Goal: Task Accomplishment & Management: Use online tool/utility

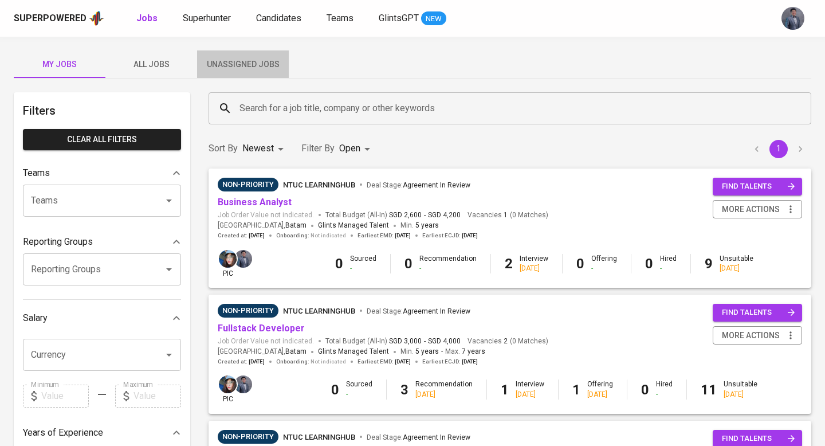
click at [257, 61] on span "Unassigned Jobs" at bounding box center [243, 64] width 78 height 14
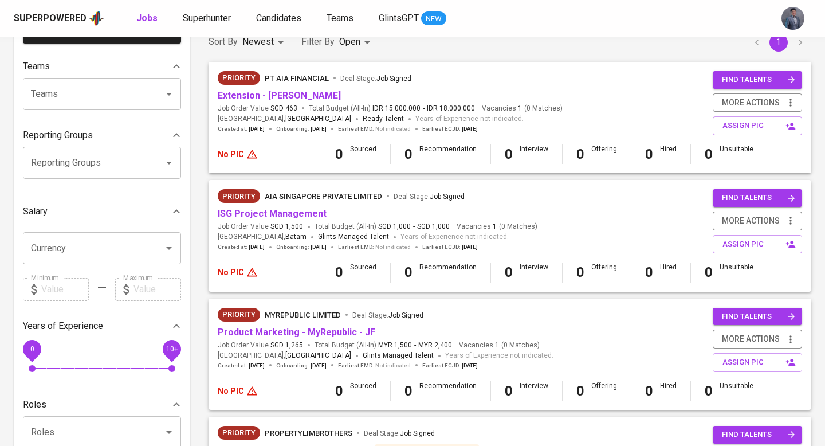
scroll to position [109, 0]
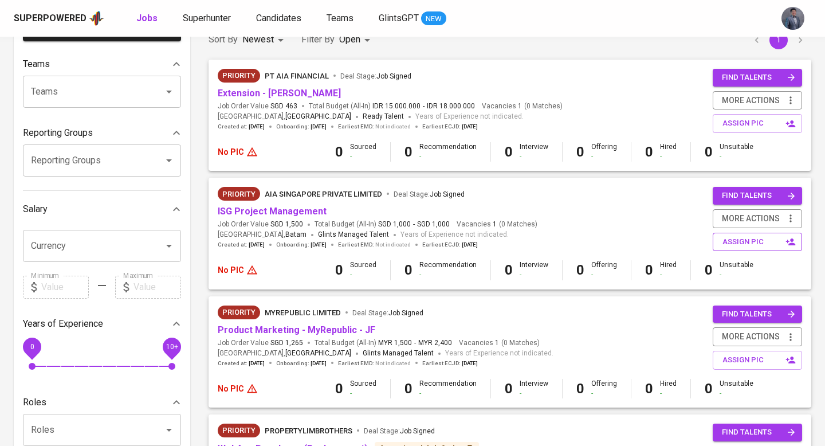
click at [722, 240] on button "assign pic" at bounding box center [757, 242] width 89 height 19
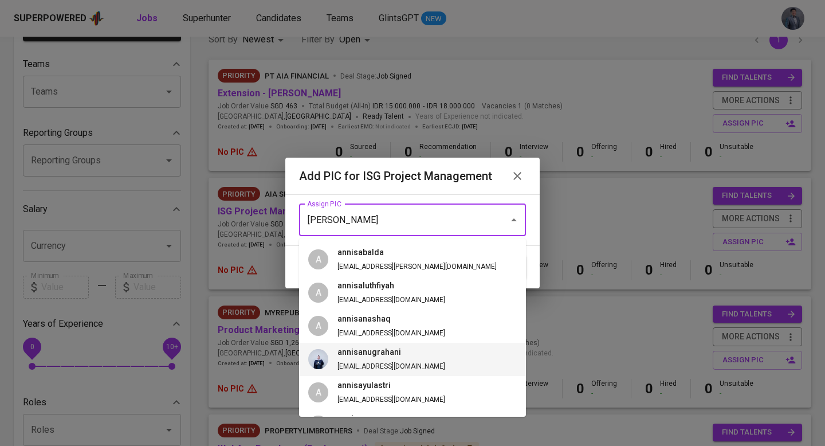
click at [393, 361] on span "annisanugrahani [EMAIL_ADDRESS][DOMAIN_NAME]" at bounding box center [391, 359] width 126 height 26
type input "annisanugrahani"
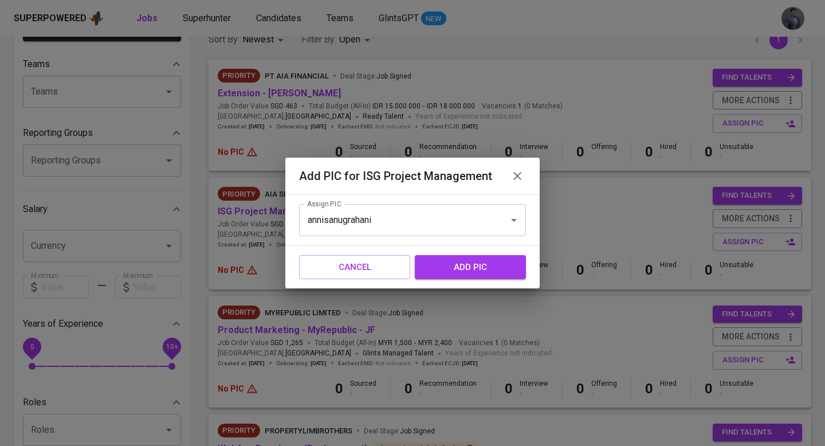
click at [470, 273] on span "add pic" at bounding box center [471, 267] width 86 height 15
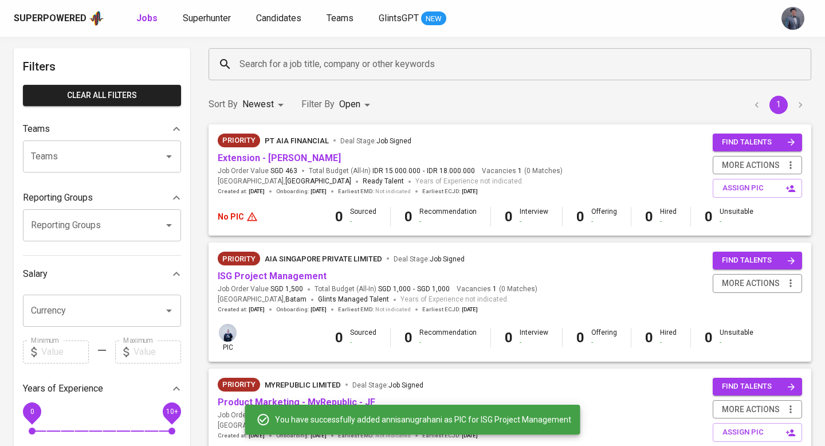
scroll to position [38, 0]
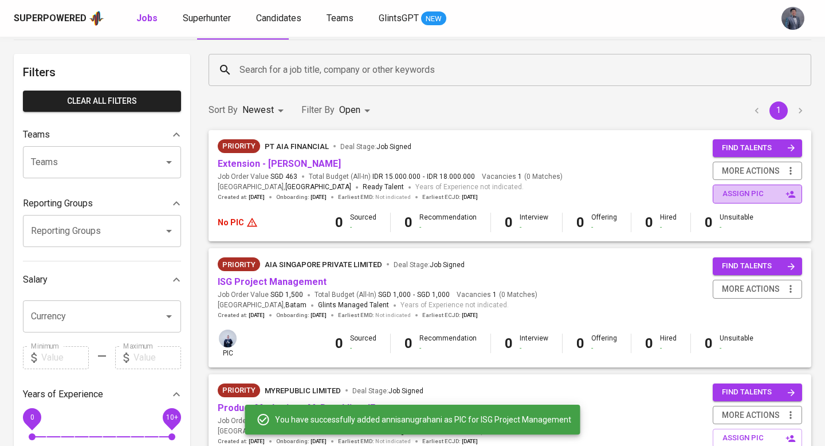
click at [729, 191] on span "assign pic" at bounding box center [759, 193] width 72 height 13
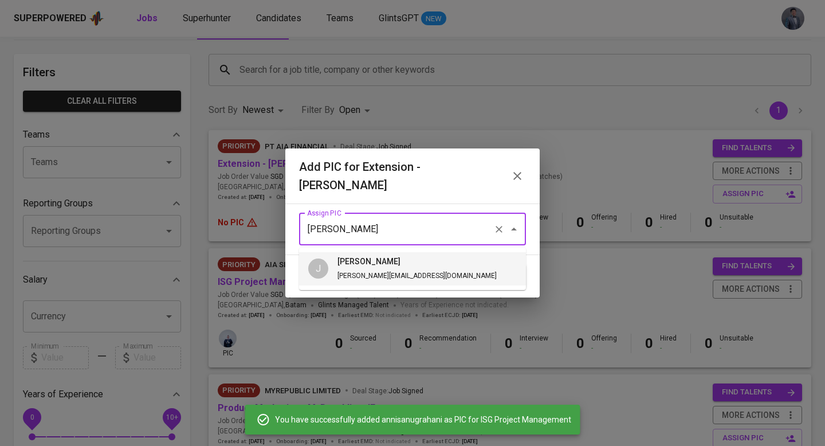
click at [381, 265] on h6 "[PERSON_NAME]" at bounding box center [417, 262] width 159 height 13
type input "[PERSON_NAME]"
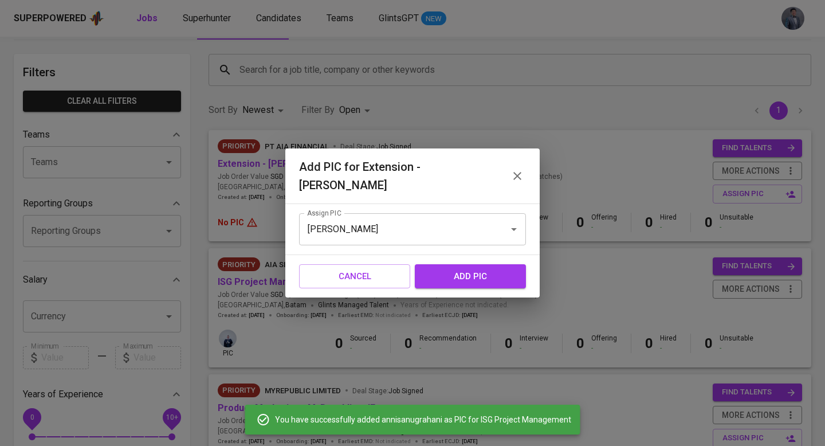
click at [466, 275] on span "add pic" at bounding box center [471, 276] width 86 height 15
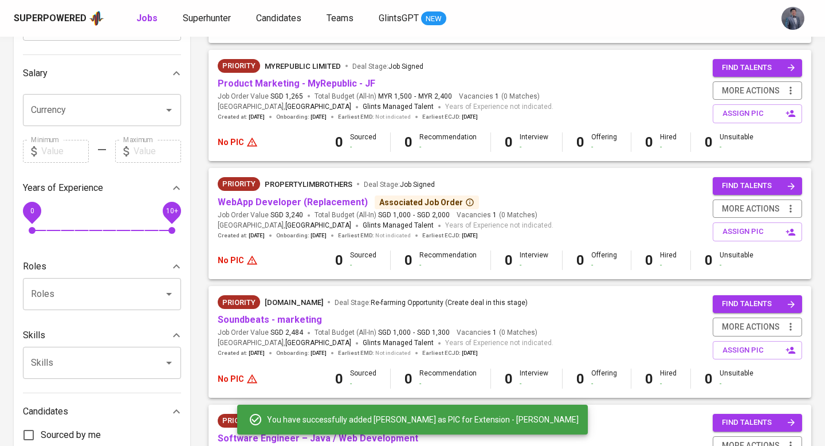
scroll to position [244, 0]
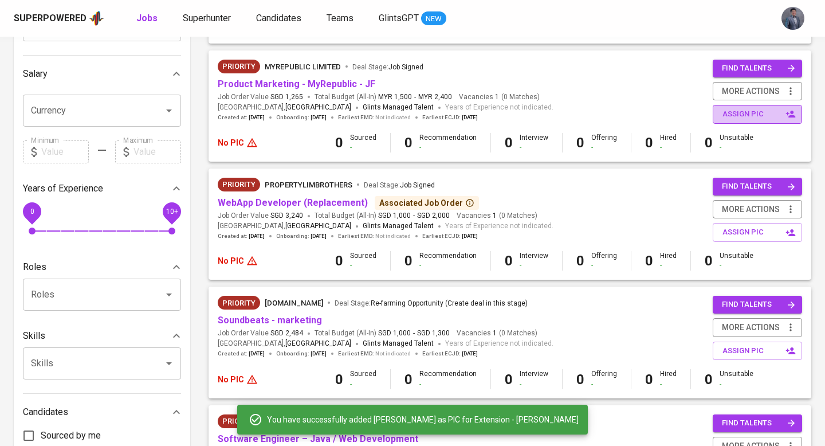
click at [739, 117] on span "assign pic" at bounding box center [759, 114] width 72 height 13
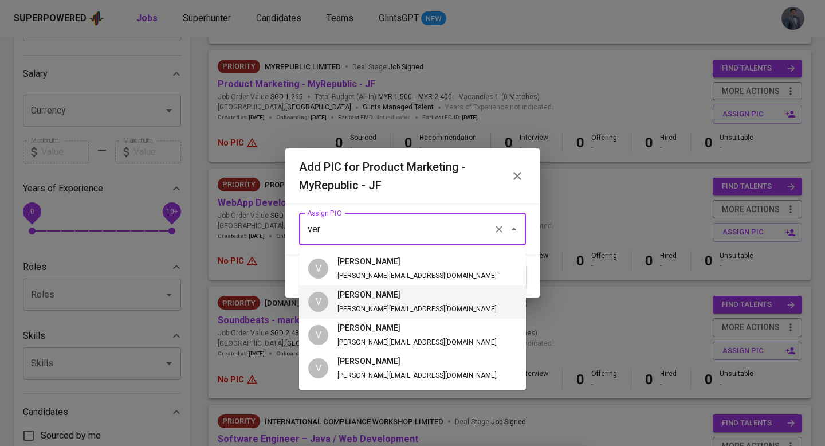
click at [364, 309] on span "[PERSON_NAME][EMAIL_ADDRESS][DOMAIN_NAME]" at bounding box center [417, 309] width 159 height 8
type input "[PERSON_NAME]"
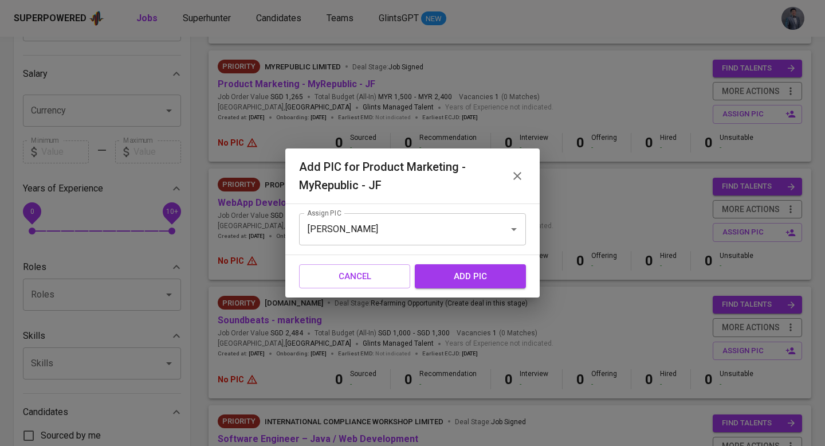
click at [440, 272] on span "add pic" at bounding box center [471, 276] width 86 height 15
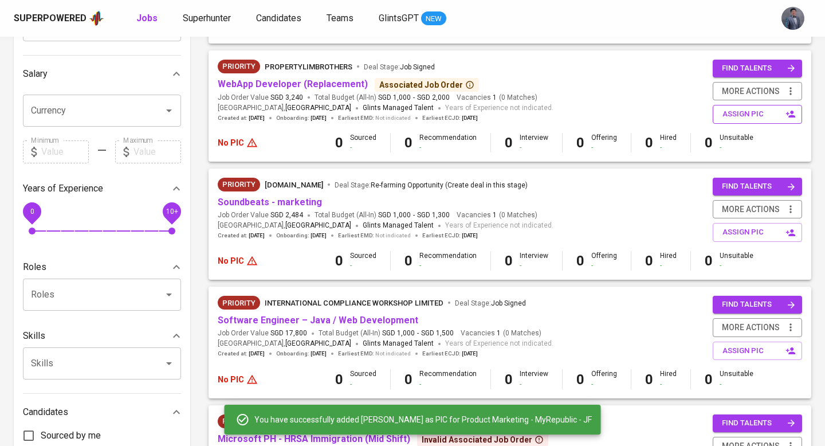
click at [740, 112] on span "assign pic" at bounding box center [759, 114] width 72 height 13
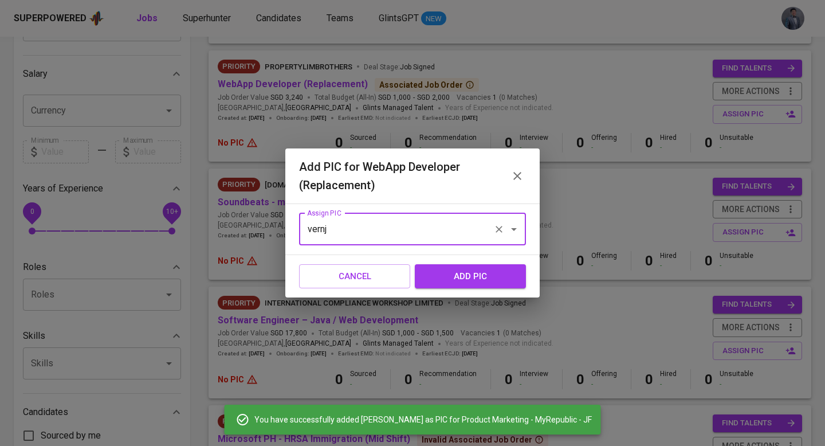
type input "vernju"
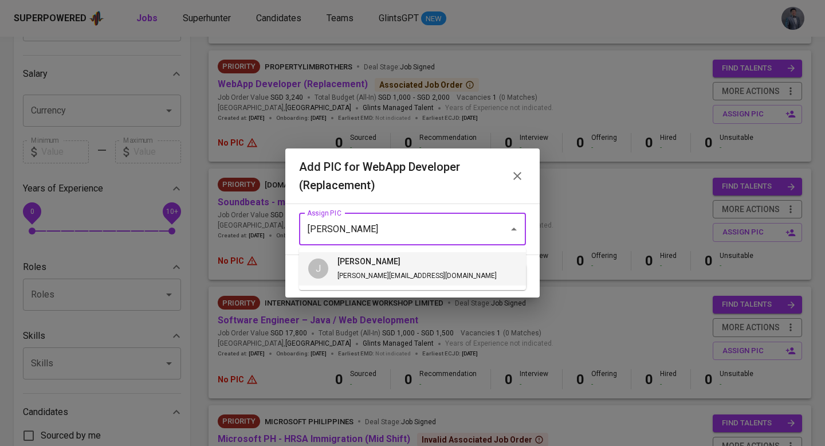
click at [418, 279] on li "J junice [EMAIL_ADDRESS][DOMAIN_NAME]" at bounding box center [412, 268] width 227 height 33
type input "[PERSON_NAME]"
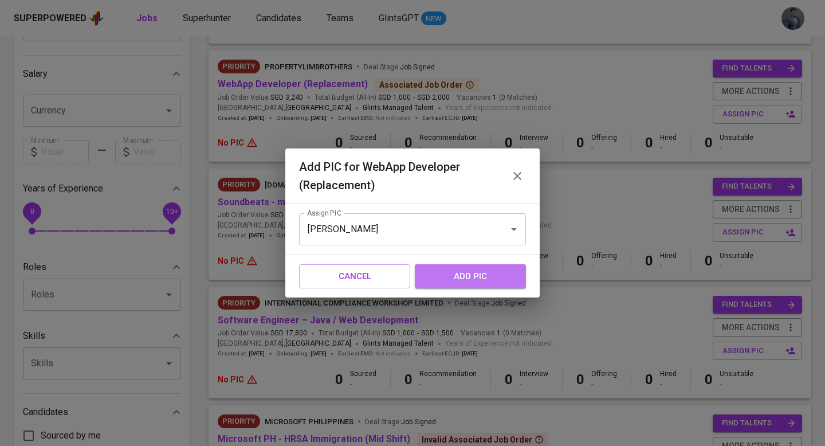
click at [450, 273] on span "add pic" at bounding box center [471, 276] width 86 height 15
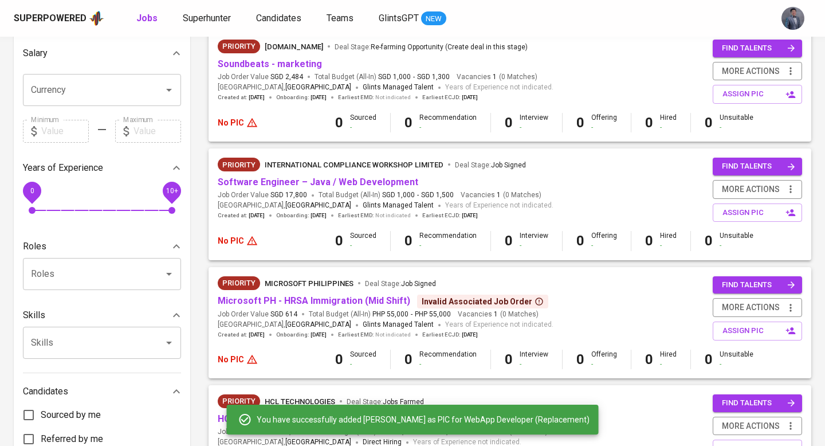
scroll to position [268, 0]
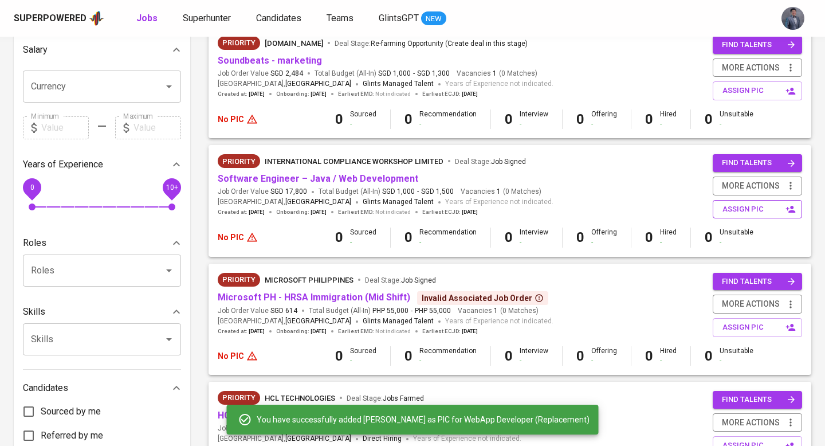
click at [736, 215] on span "assign pic" at bounding box center [759, 209] width 72 height 13
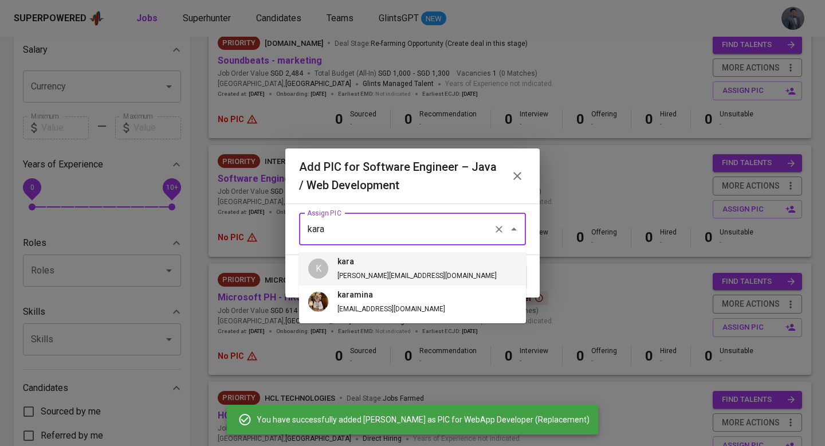
click at [390, 267] on h6 "kara" at bounding box center [417, 262] width 159 height 13
type input "kara"
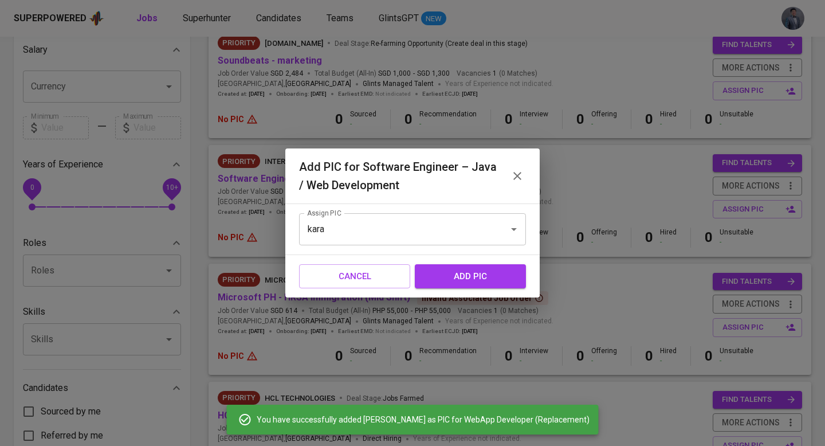
click at [460, 283] on span "add pic" at bounding box center [471, 276] width 86 height 15
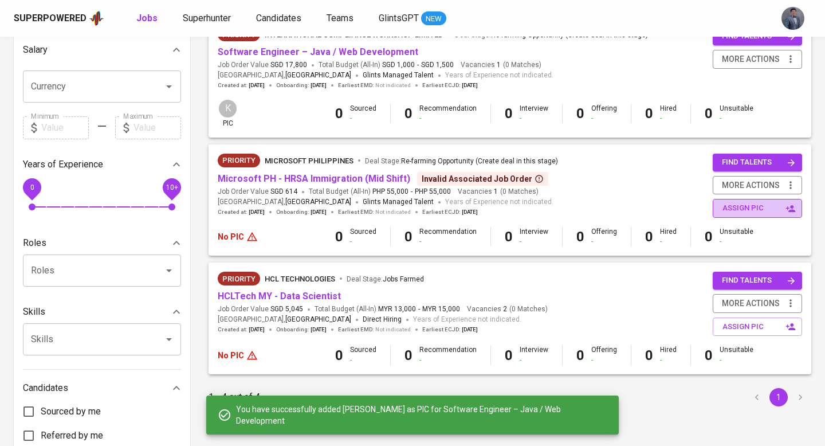
click at [730, 207] on span "assign pic" at bounding box center [759, 208] width 72 height 13
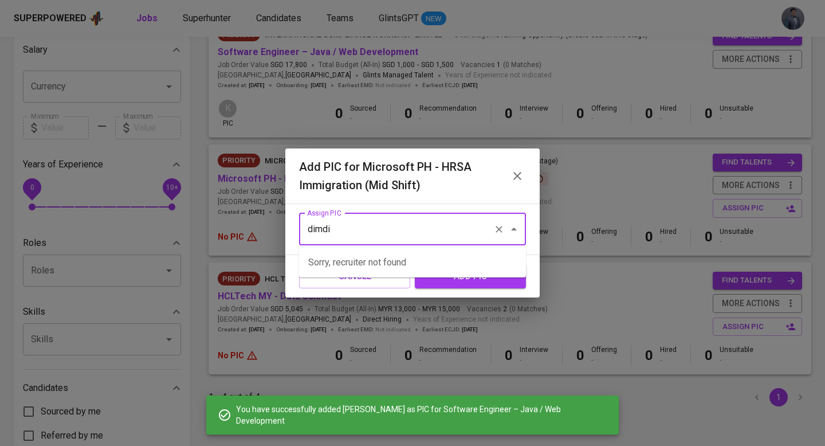
type input "dimdim"
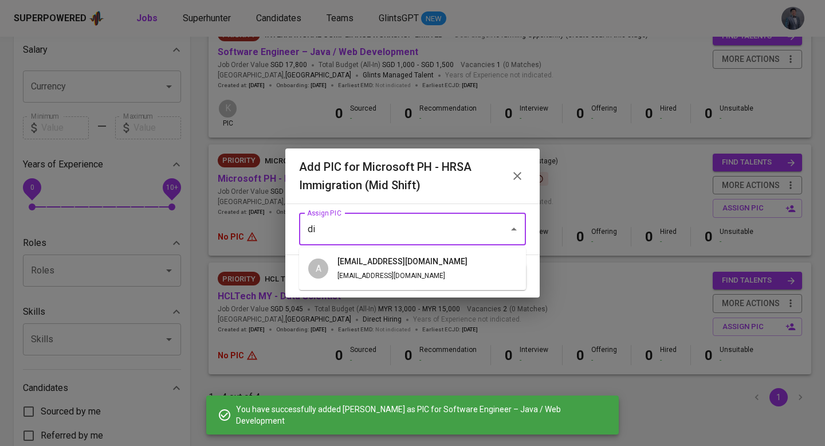
type input "dim"
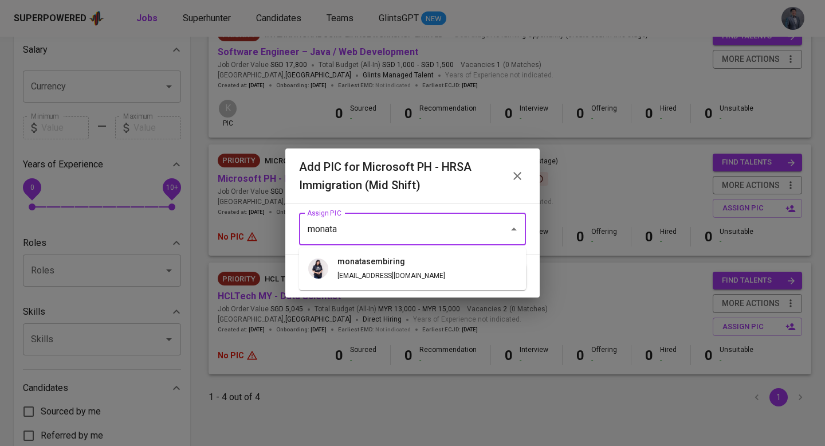
click at [439, 269] on li "monatasembiring [EMAIL_ADDRESS][DOMAIN_NAME]" at bounding box center [412, 268] width 227 height 33
type input "monatasembiring"
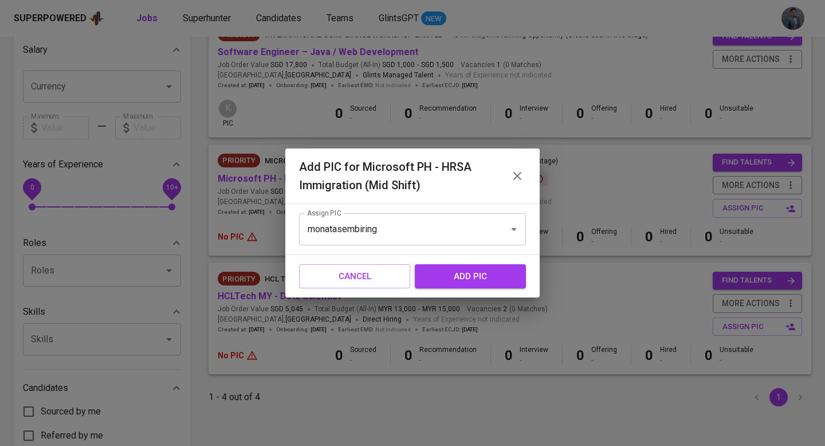
click at [461, 281] on span "add pic" at bounding box center [471, 276] width 86 height 15
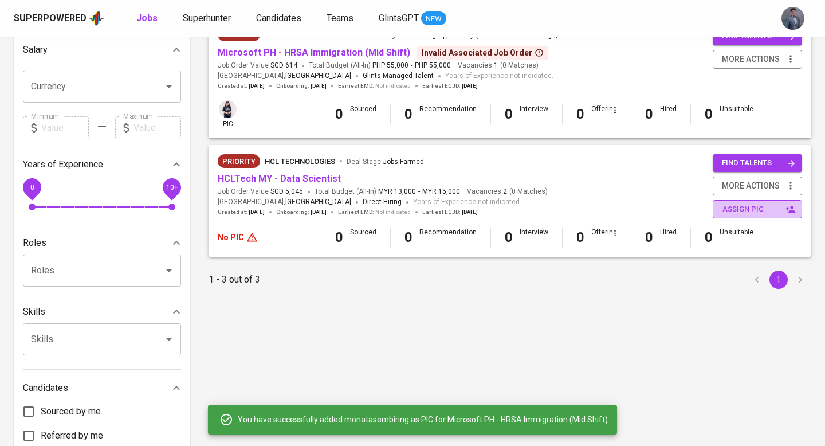
click at [728, 206] on span "assign pic" at bounding box center [759, 209] width 72 height 13
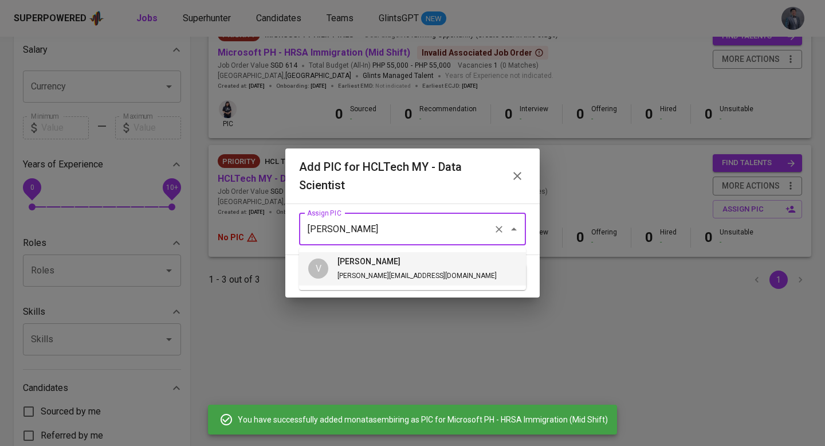
click at [390, 249] on ul "V [PERSON_NAME] [PERSON_NAME][EMAIL_ADDRESS][DOMAIN_NAME]" at bounding box center [412, 269] width 227 height 42
click at [406, 268] on li "V [PERSON_NAME] [PERSON_NAME][EMAIL_ADDRESS][DOMAIN_NAME]" at bounding box center [412, 268] width 227 height 33
type input "[PERSON_NAME]"
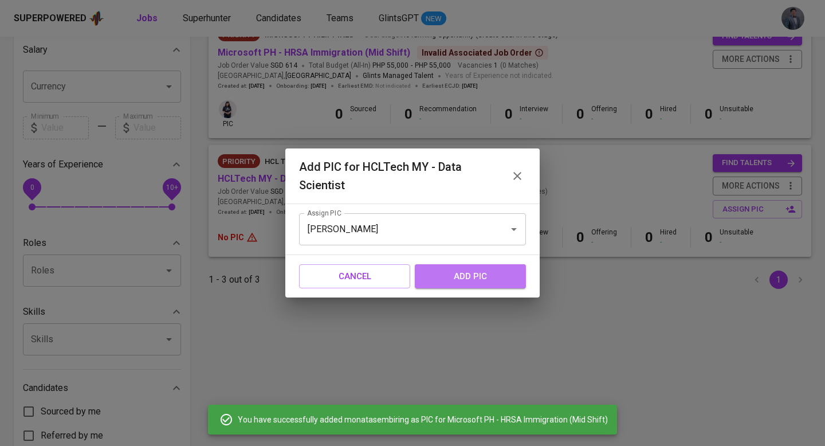
click at [456, 271] on span "add pic" at bounding box center [471, 276] width 86 height 15
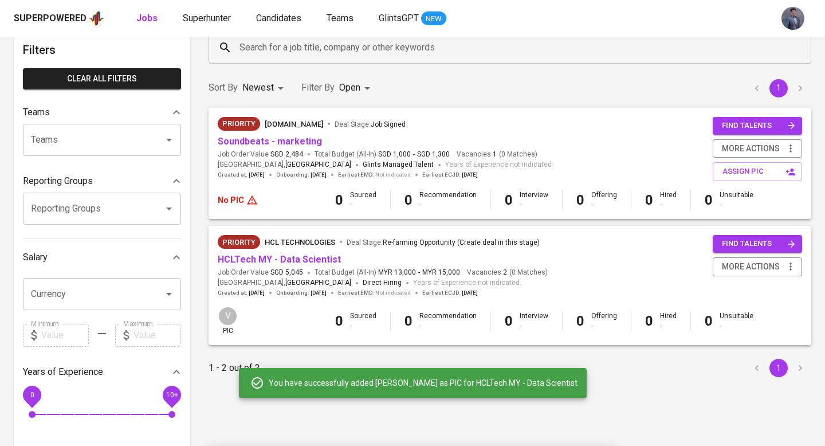
scroll to position [0, 0]
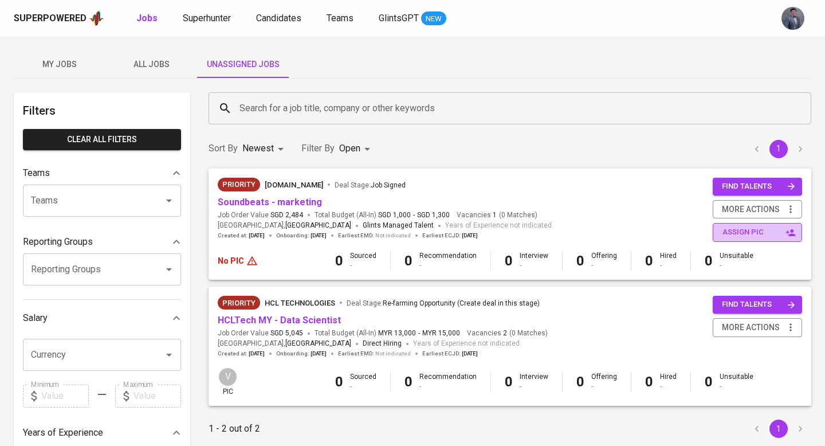
click at [743, 229] on span "assign pic" at bounding box center [759, 232] width 72 height 13
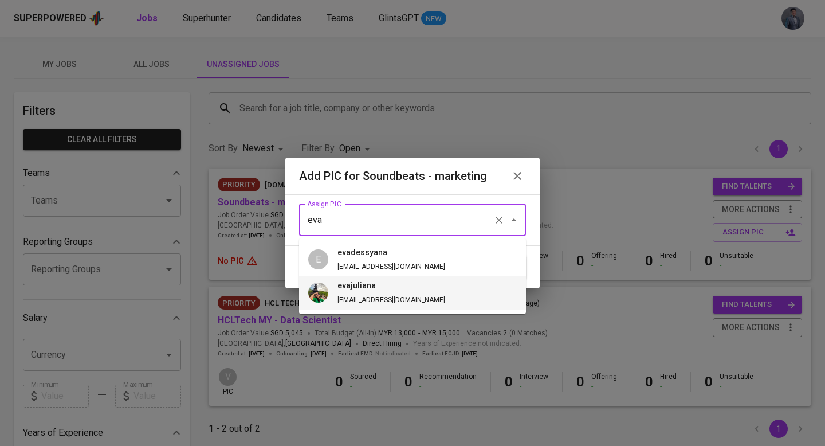
click at [366, 288] on h6 "evajuliana" at bounding box center [392, 286] width 108 height 13
type input "evajuliana"
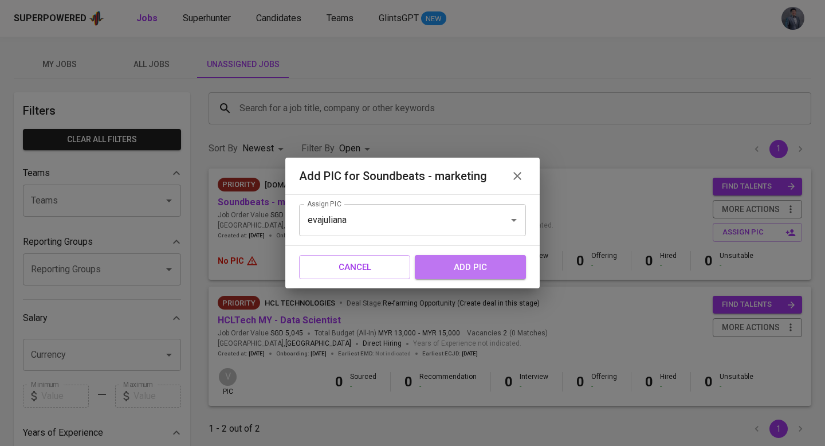
click at [457, 265] on span "add pic" at bounding box center [471, 267] width 86 height 15
